Goal: Task Accomplishment & Management: Use online tool/utility

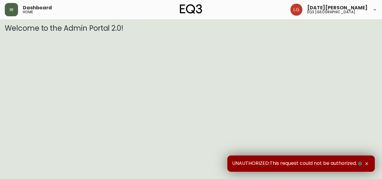
click at [15, 10] on button "button" at bounding box center [11, 9] width 13 height 13
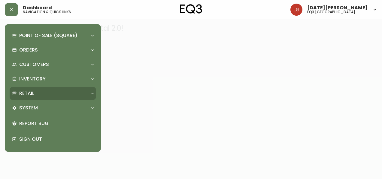
click at [39, 91] on div "Retail" at bounding box center [50, 93] width 76 height 7
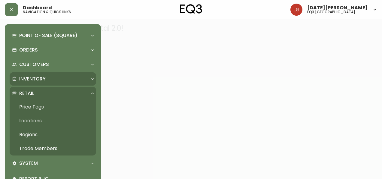
click at [37, 75] on div "Inventory" at bounding box center [53, 78] width 87 height 13
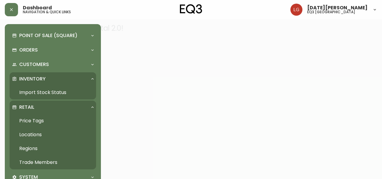
click at [37, 89] on link "Import Stock Status" at bounding box center [53, 92] width 87 height 14
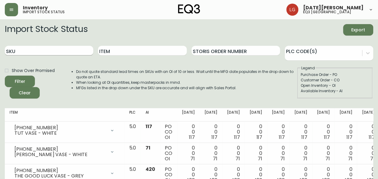
click at [47, 47] on input "SKU" at bounding box center [49, 51] width 88 height 10
paste input "7050-347-13-B"
click at [5, 75] on button "Filter" at bounding box center [20, 80] width 30 height 11
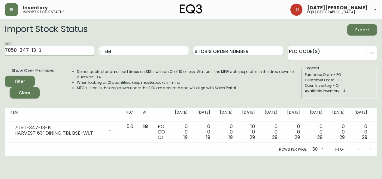
drag, startPoint x: 67, startPoint y: 52, endPoint x: -1, endPoint y: 40, distance: 69.2
click at [0, 40] on html "Inventory import stock status [DATE][PERSON_NAME] eq3 [GEOGRAPHIC_DATA] Import …" at bounding box center [191, 78] width 382 height 156
click at [5, 75] on button "Filter" at bounding box center [20, 80] width 30 height 11
click at [69, 47] on input "7050-347-13-B" at bounding box center [50, 51] width 90 height 10
drag, startPoint x: 66, startPoint y: 50, endPoint x: 0, endPoint y: 60, distance: 67.1
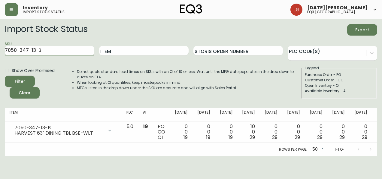
click at [0, 59] on html "Inventory import stock status [DATE][PERSON_NAME] eq3 [GEOGRAPHIC_DATA] Import …" at bounding box center [191, 78] width 382 height 156
paste input "9-13"
type input "[PHONE_NUMBER]"
click at [5, 75] on button "Filter" at bounding box center [20, 80] width 30 height 11
